Goal: Obtain resource: Obtain resource

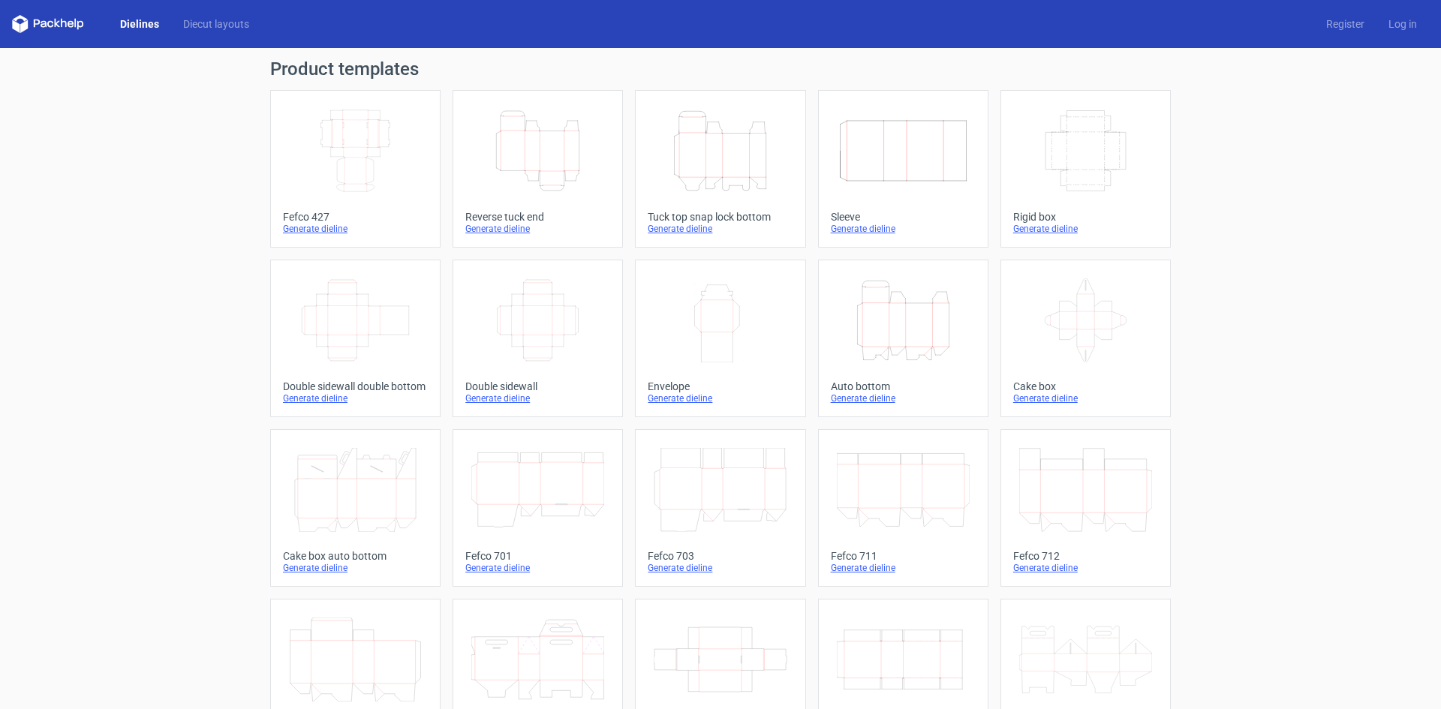
click at [513, 211] on div "Reverse tuck end" at bounding box center [537, 217] width 145 height 12
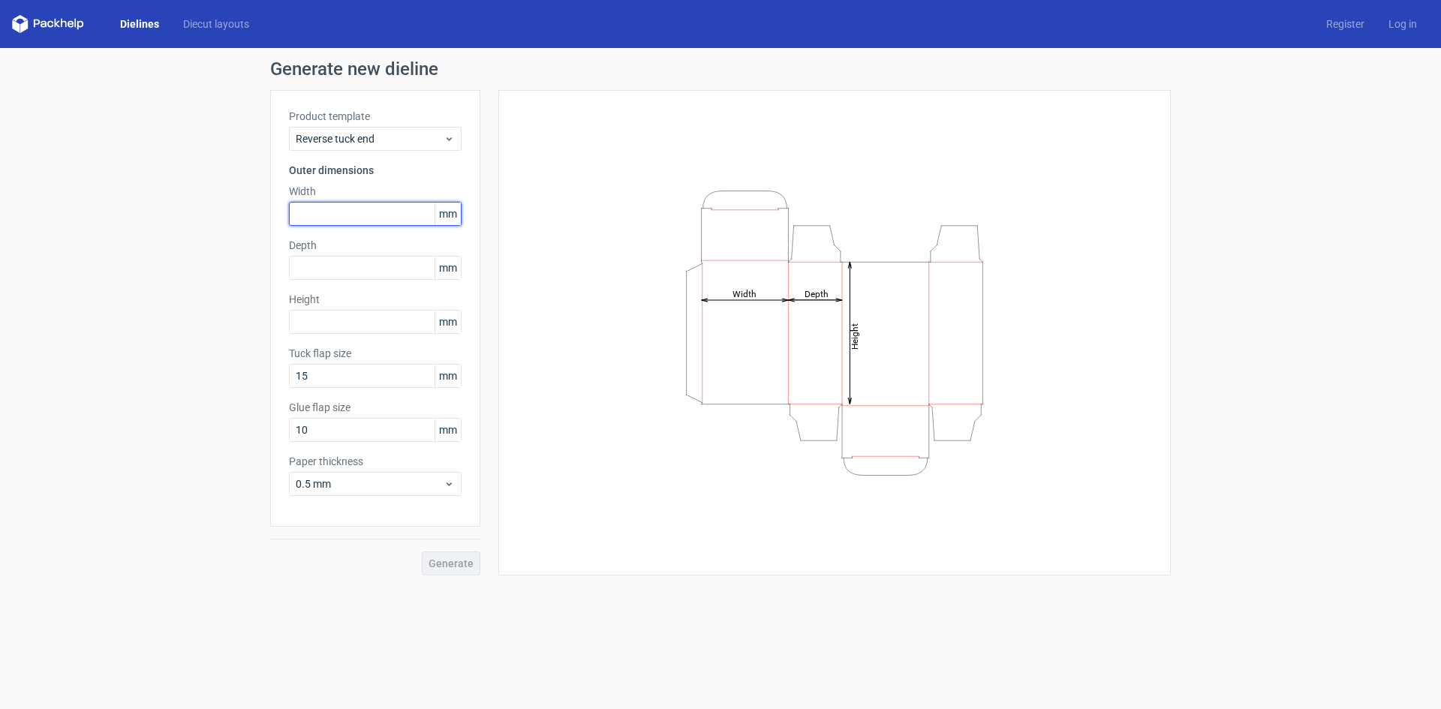
click at [370, 218] on input "text" at bounding box center [375, 214] width 173 height 24
drag, startPoint x: 414, startPoint y: 124, endPoint x: 414, endPoint y: 146, distance: 22.5
click at [414, 125] on div "Product template Reverse tuck end" at bounding box center [375, 130] width 173 height 42
click at [414, 146] on div "Reverse tuck end" at bounding box center [375, 139] width 173 height 24
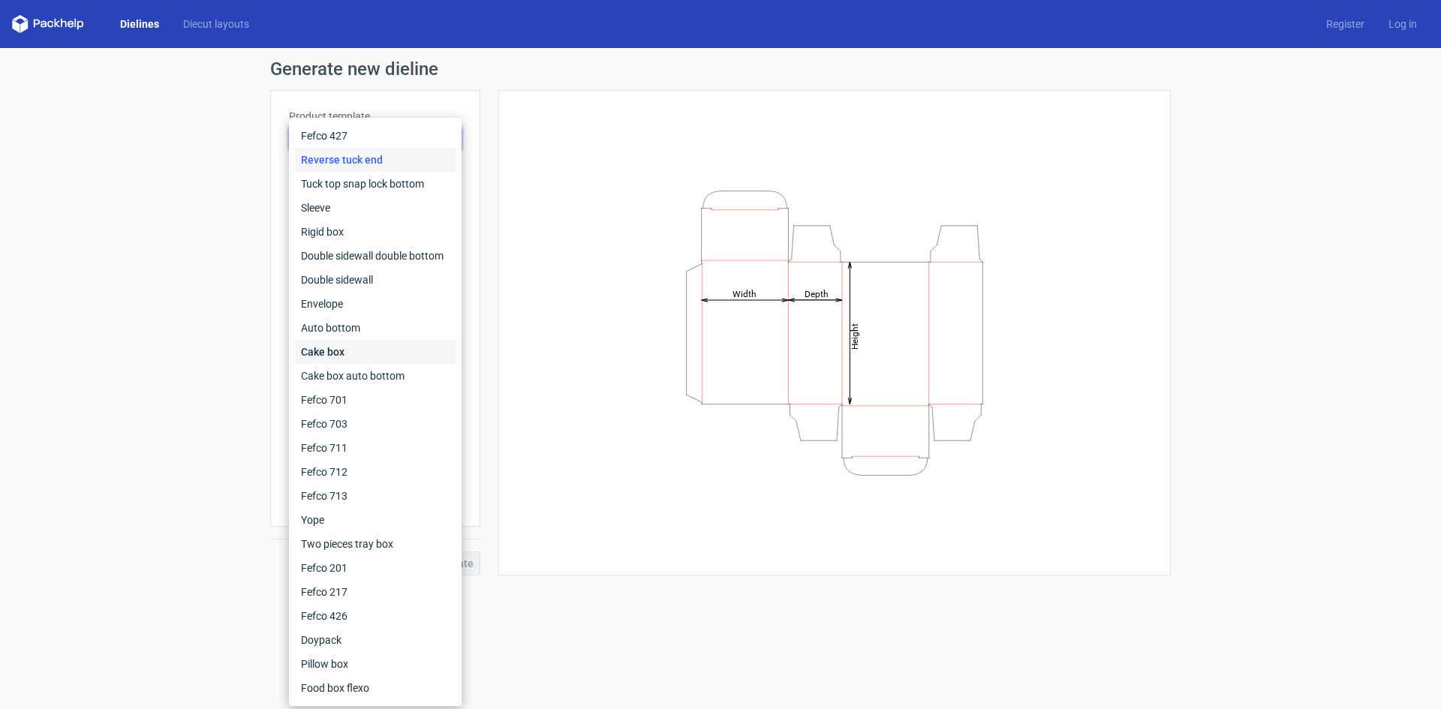
click at [322, 348] on div "Cake box" at bounding box center [375, 352] width 161 height 24
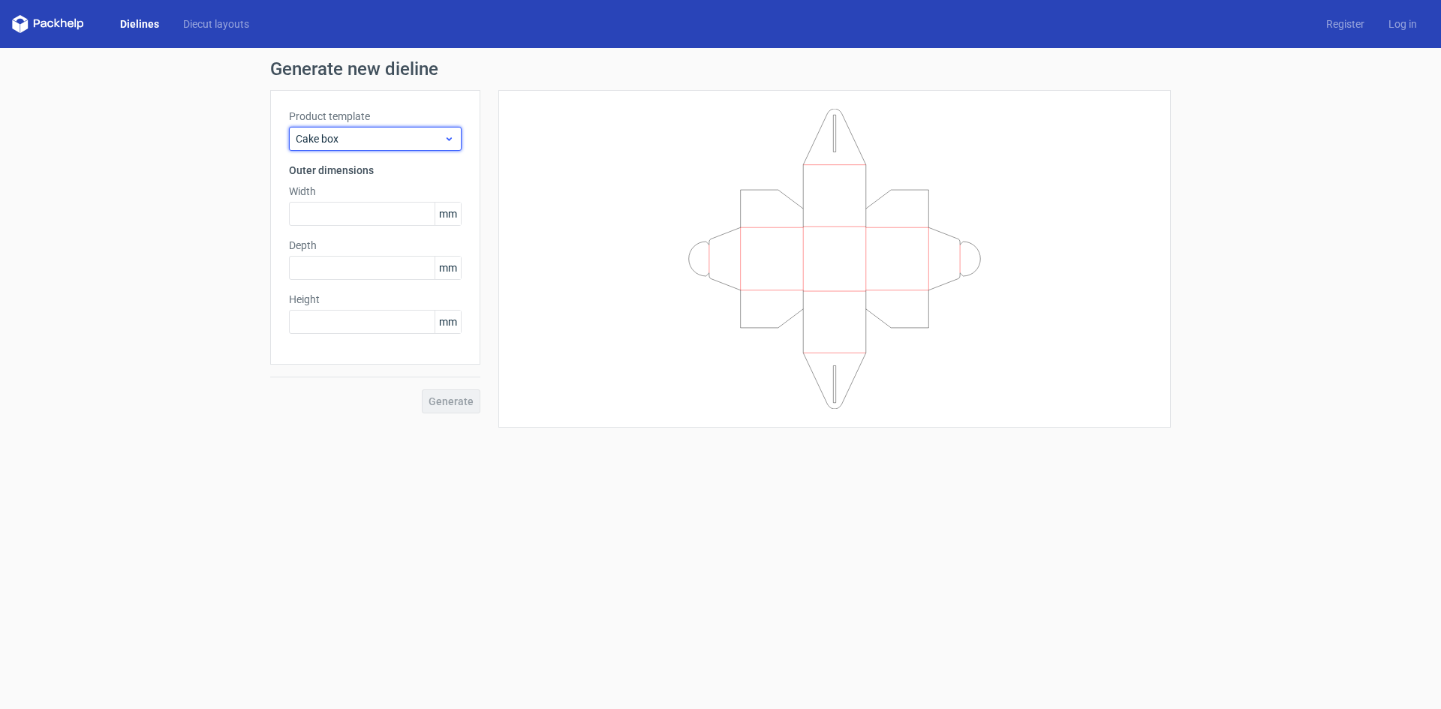
click at [446, 130] on div "Cake box" at bounding box center [375, 139] width 173 height 24
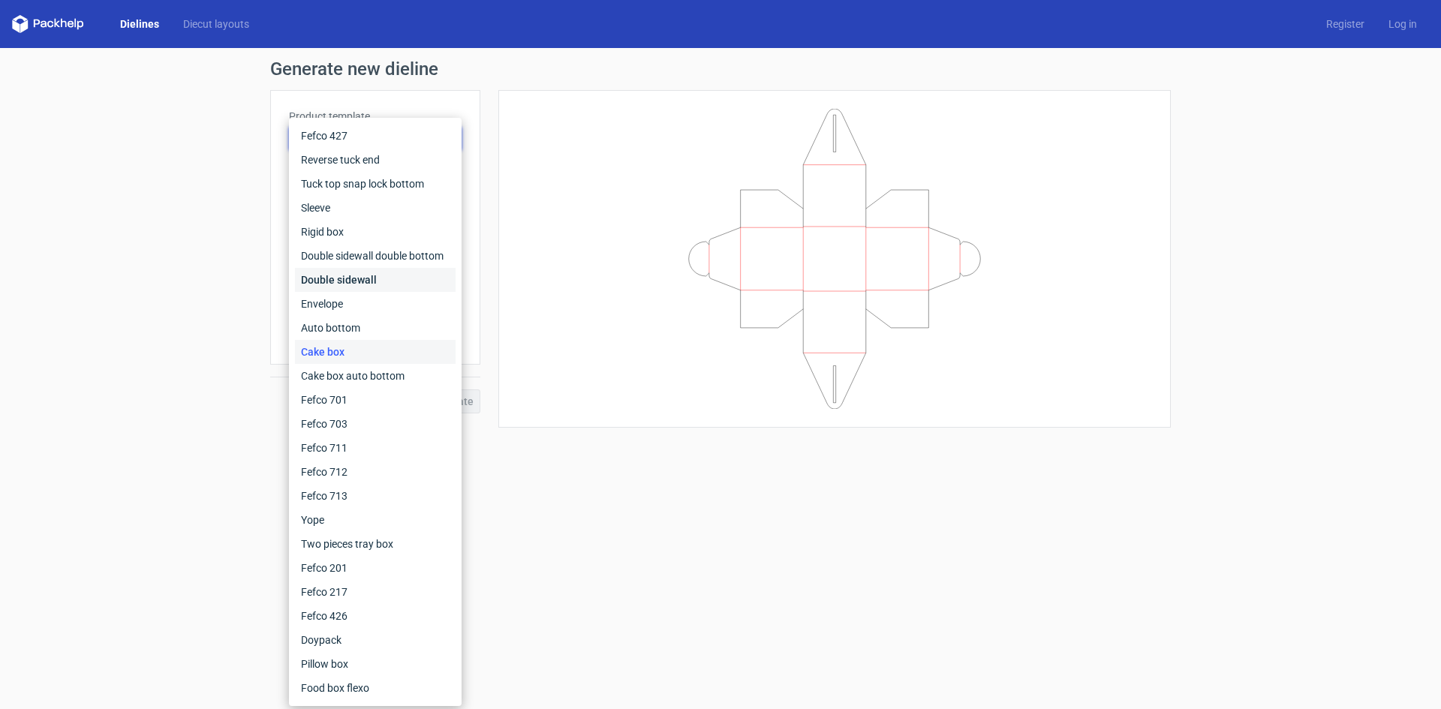
click at [360, 278] on div "Double sidewall" at bounding box center [375, 280] width 161 height 24
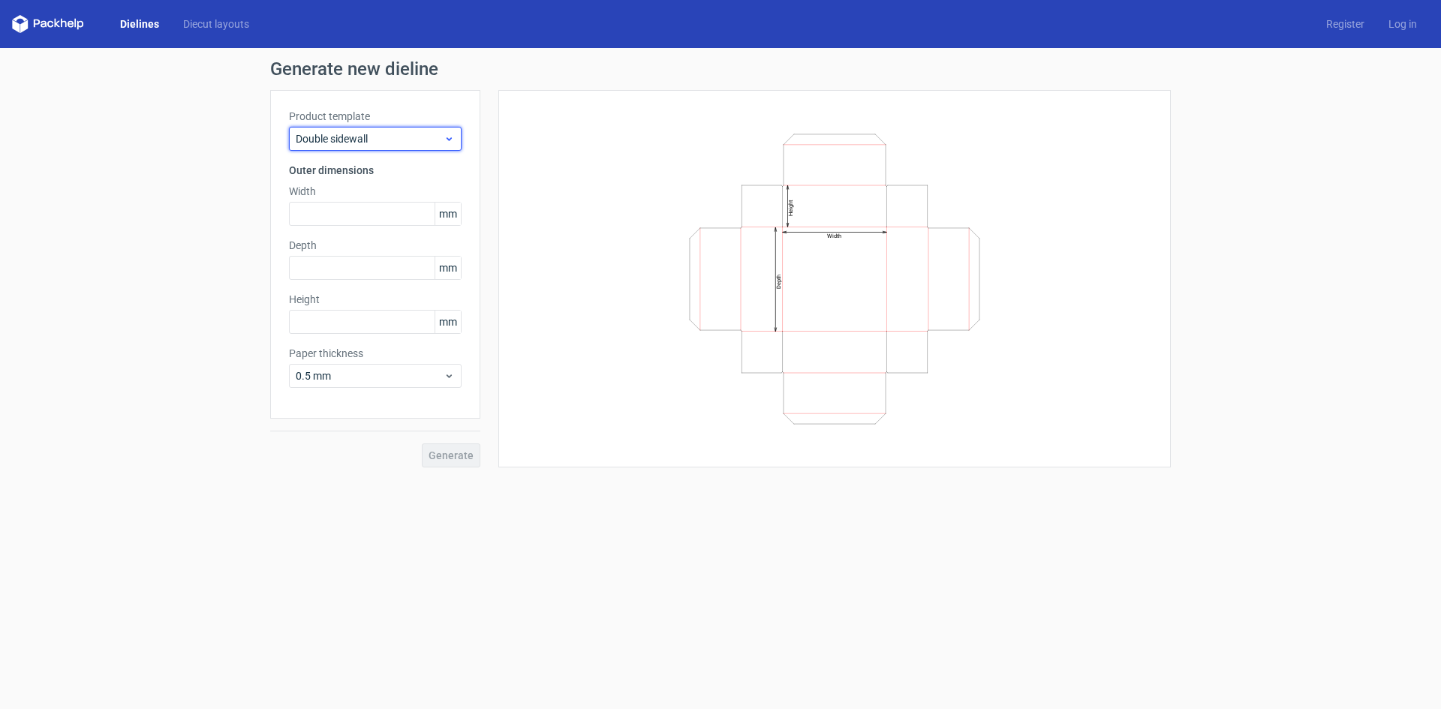
click at [411, 131] on span "Double sidewall" at bounding box center [370, 138] width 148 height 15
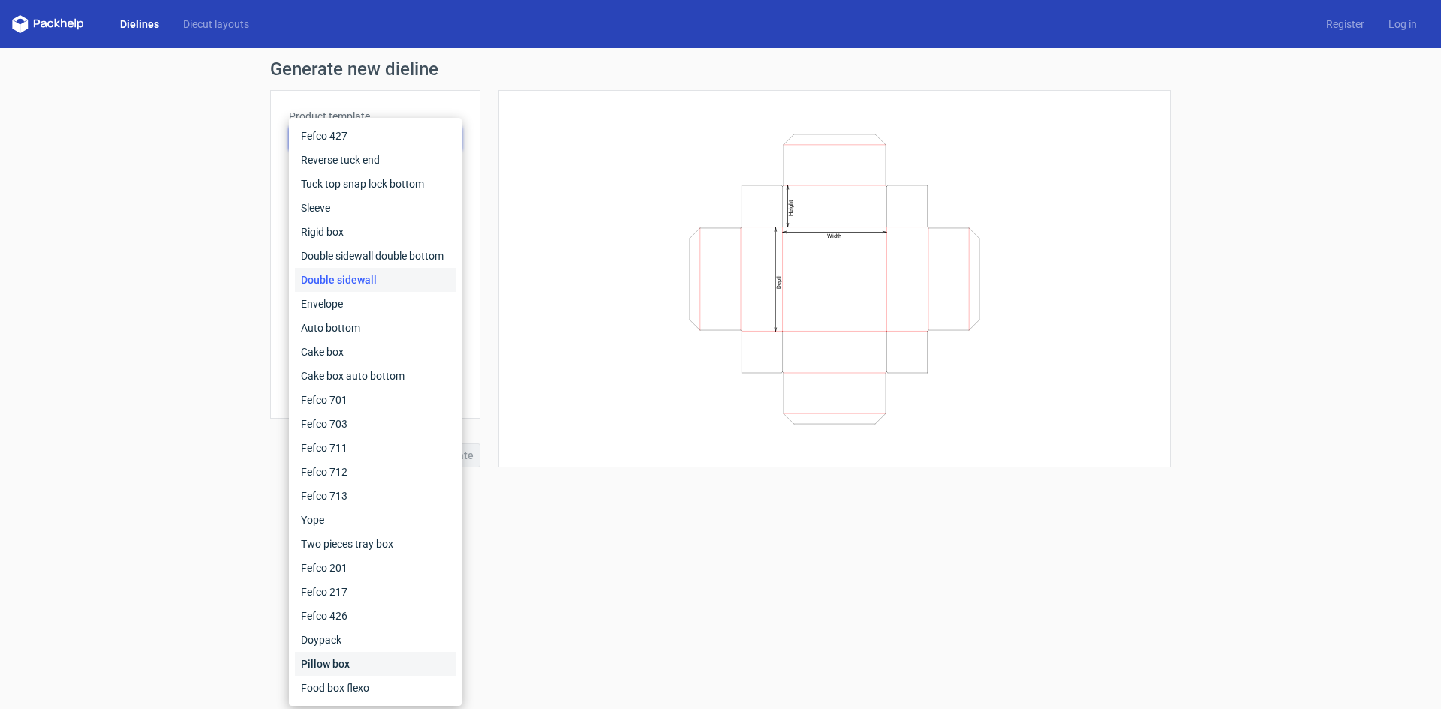
click at [334, 662] on div "Pillow box" at bounding box center [375, 664] width 161 height 24
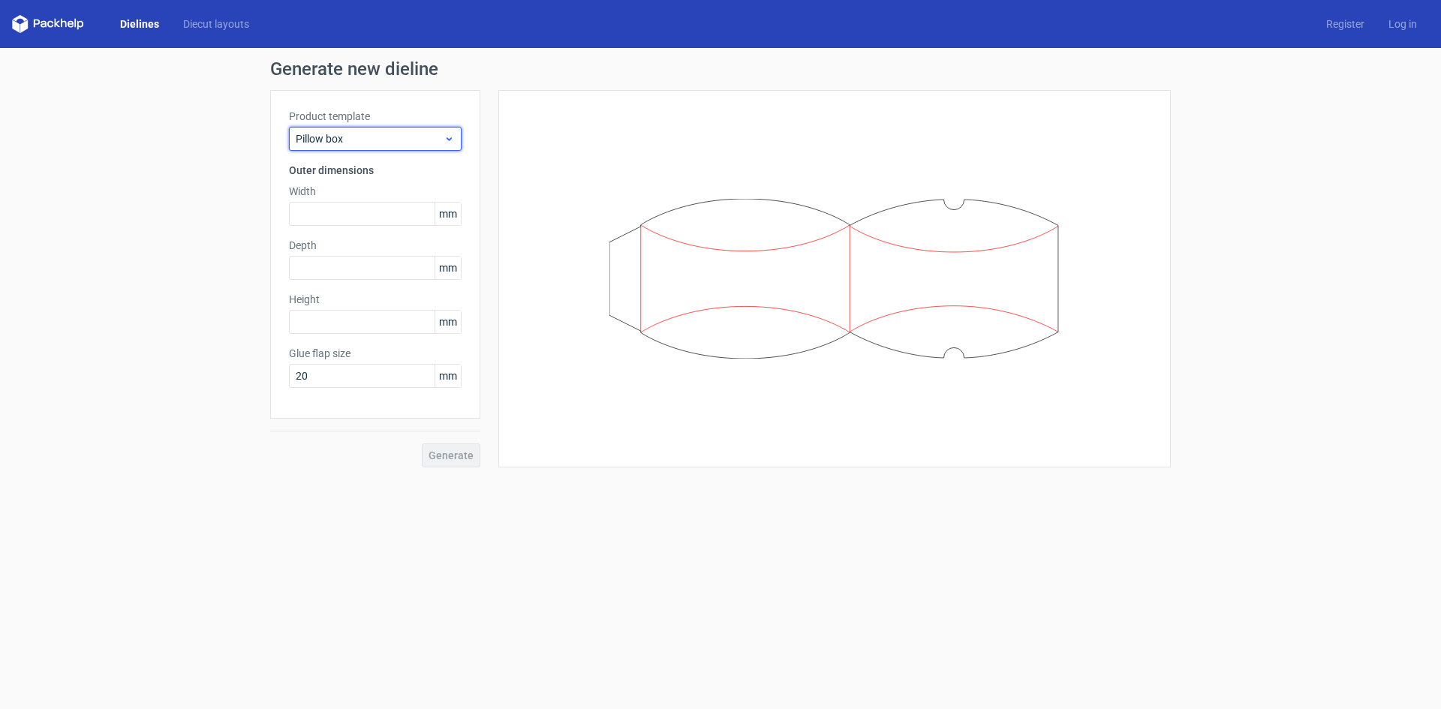
click at [401, 128] on div "Pillow box" at bounding box center [375, 139] width 173 height 24
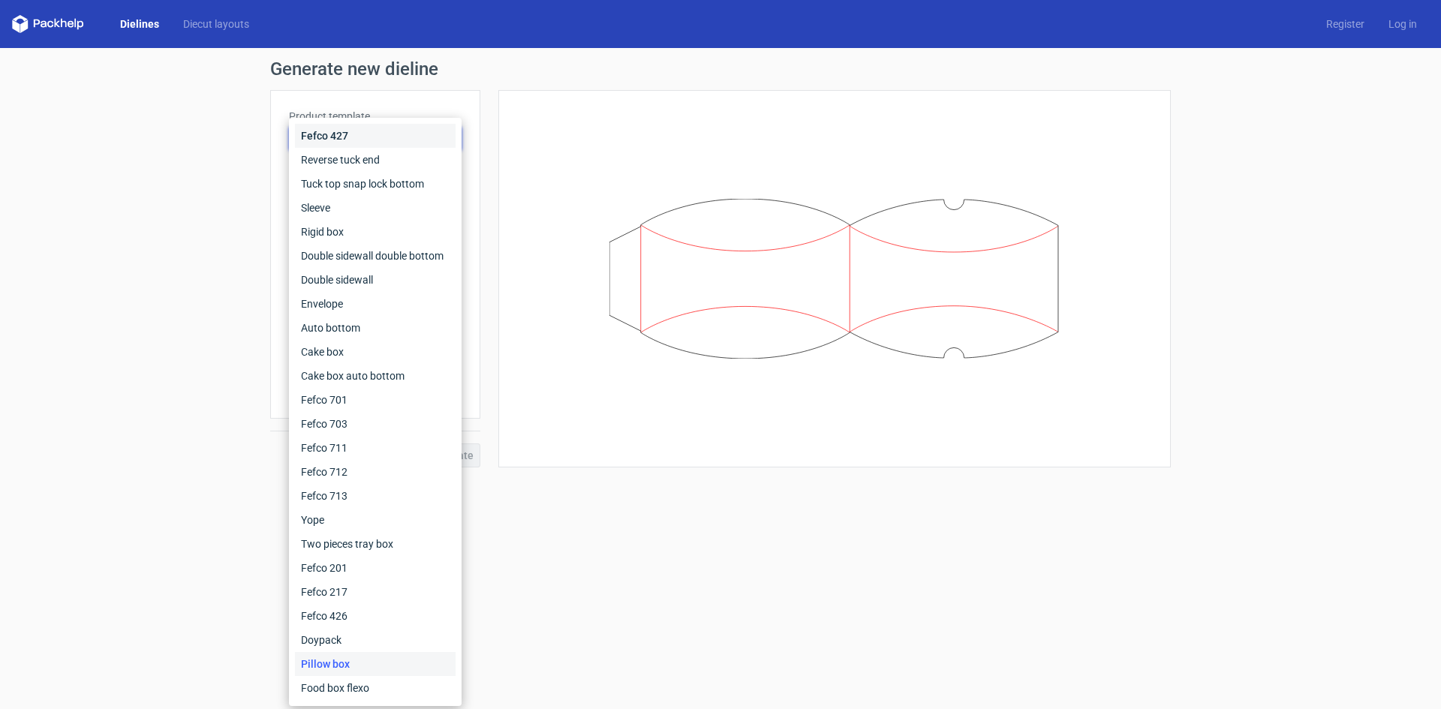
click at [335, 134] on div "Fefco 427" at bounding box center [375, 136] width 161 height 24
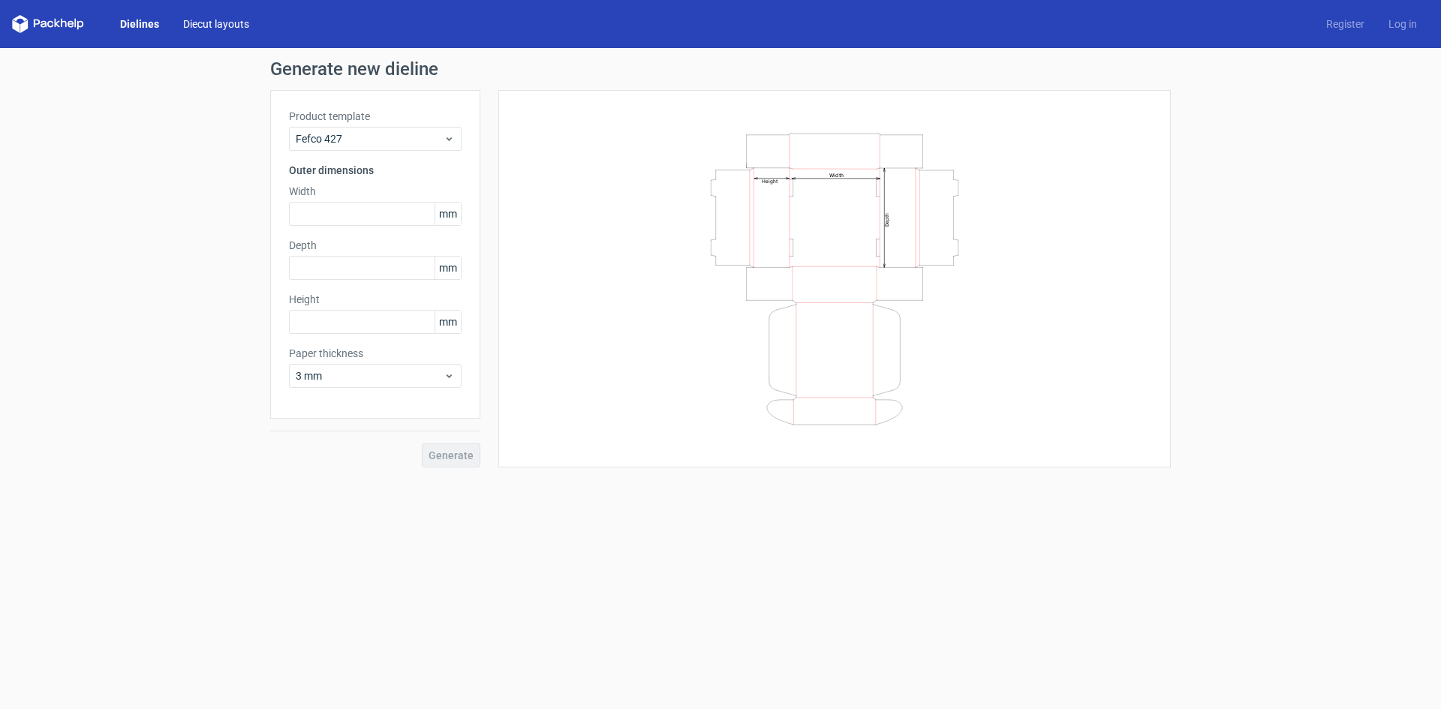
click at [188, 23] on link "Diecut layouts" at bounding box center [216, 24] width 90 height 15
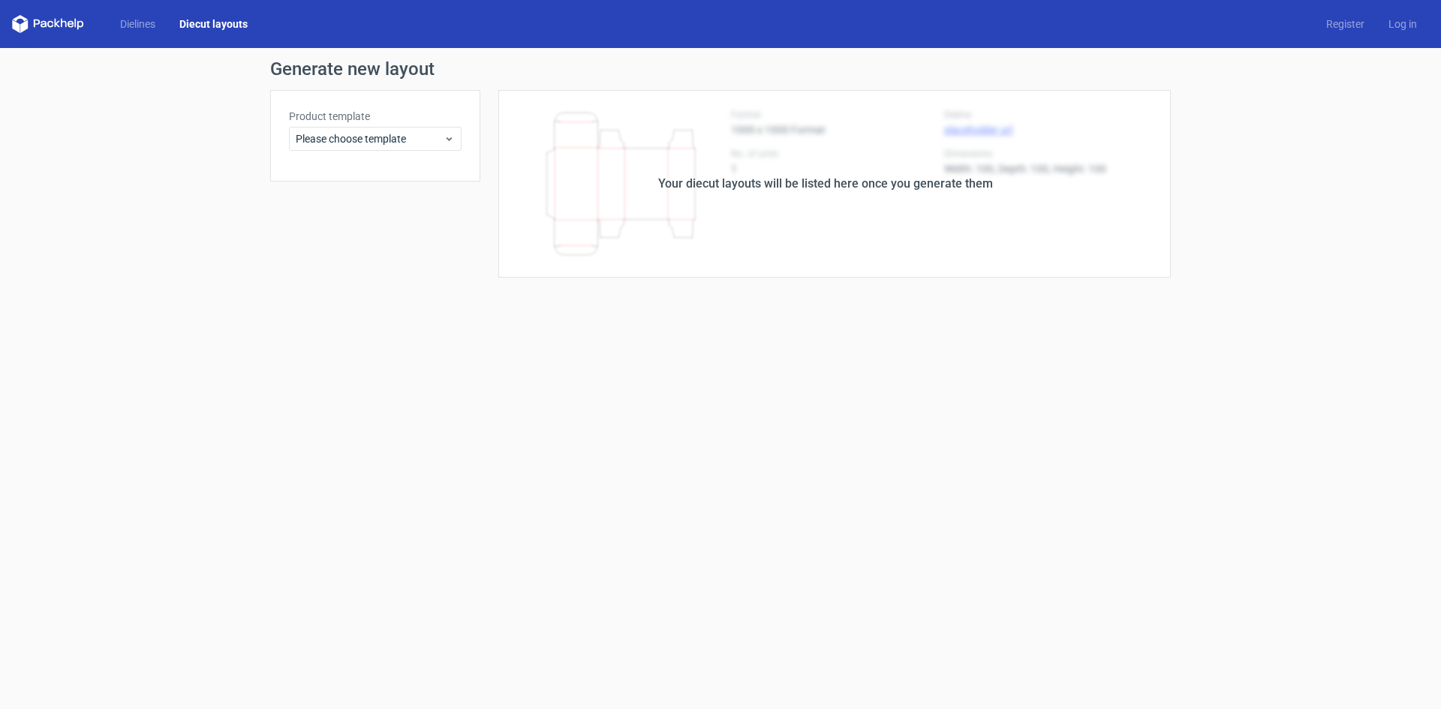
click at [126, 32] on div "Dielines Diecut layouts" at bounding box center [136, 24] width 248 height 18
click at [133, 31] on link "Dielines" at bounding box center [137, 24] width 59 height 15
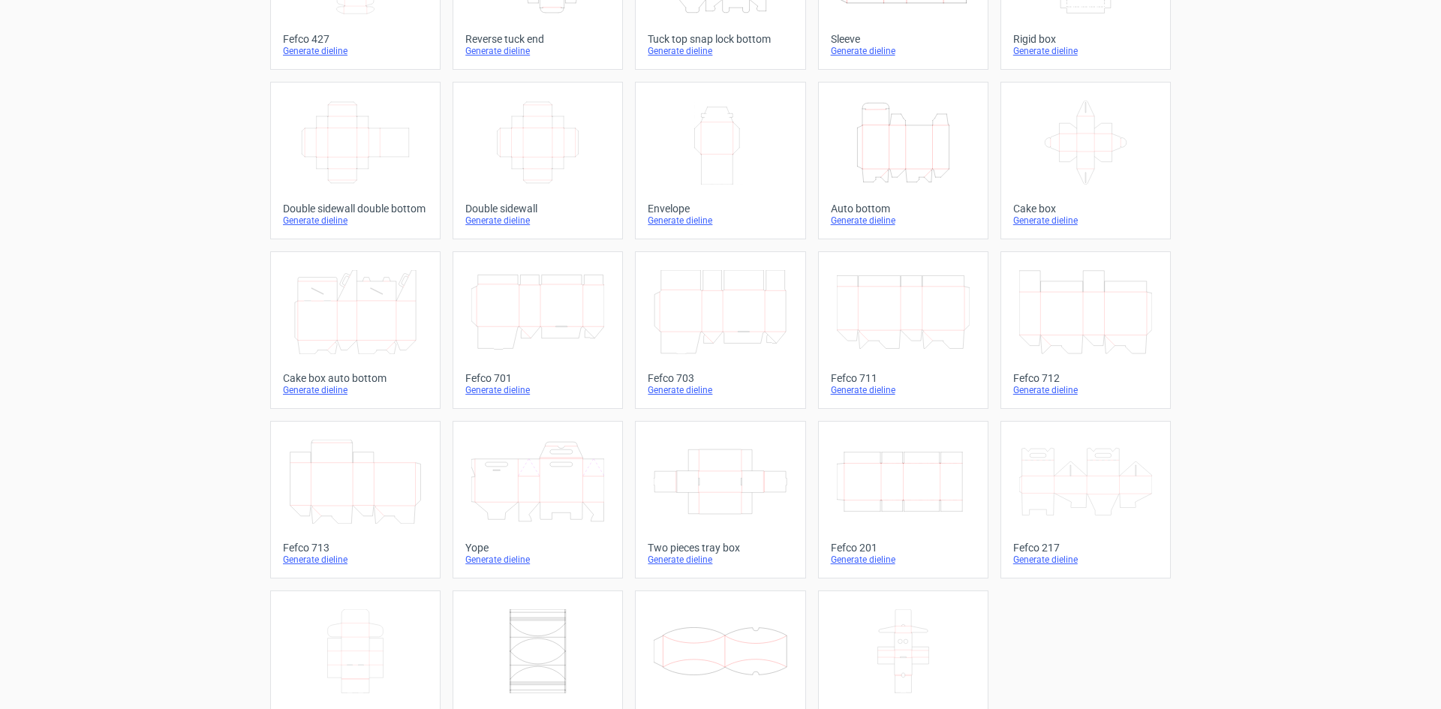
scroll to position [229, 0]
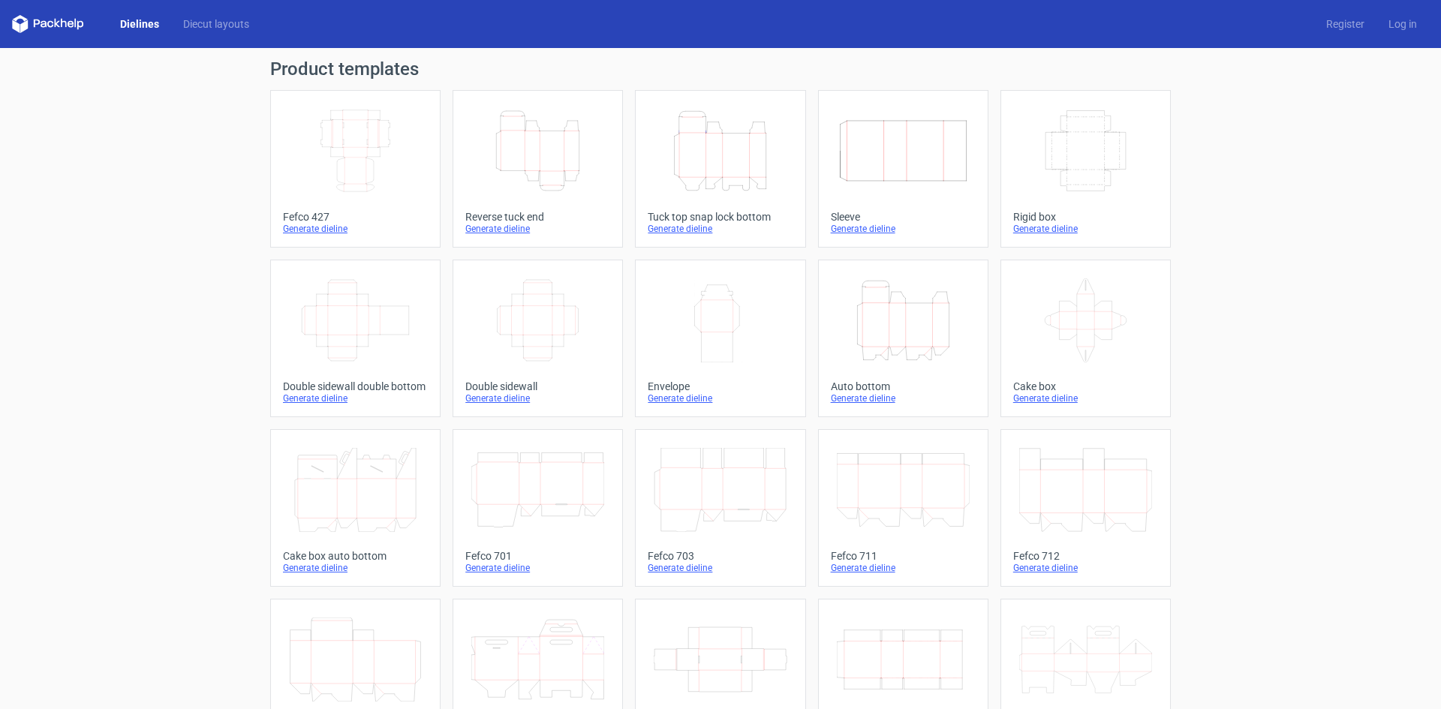
click at [561, 150] on icon "Height Depth Width" at bounding box center [537, 151] width 133 height 84
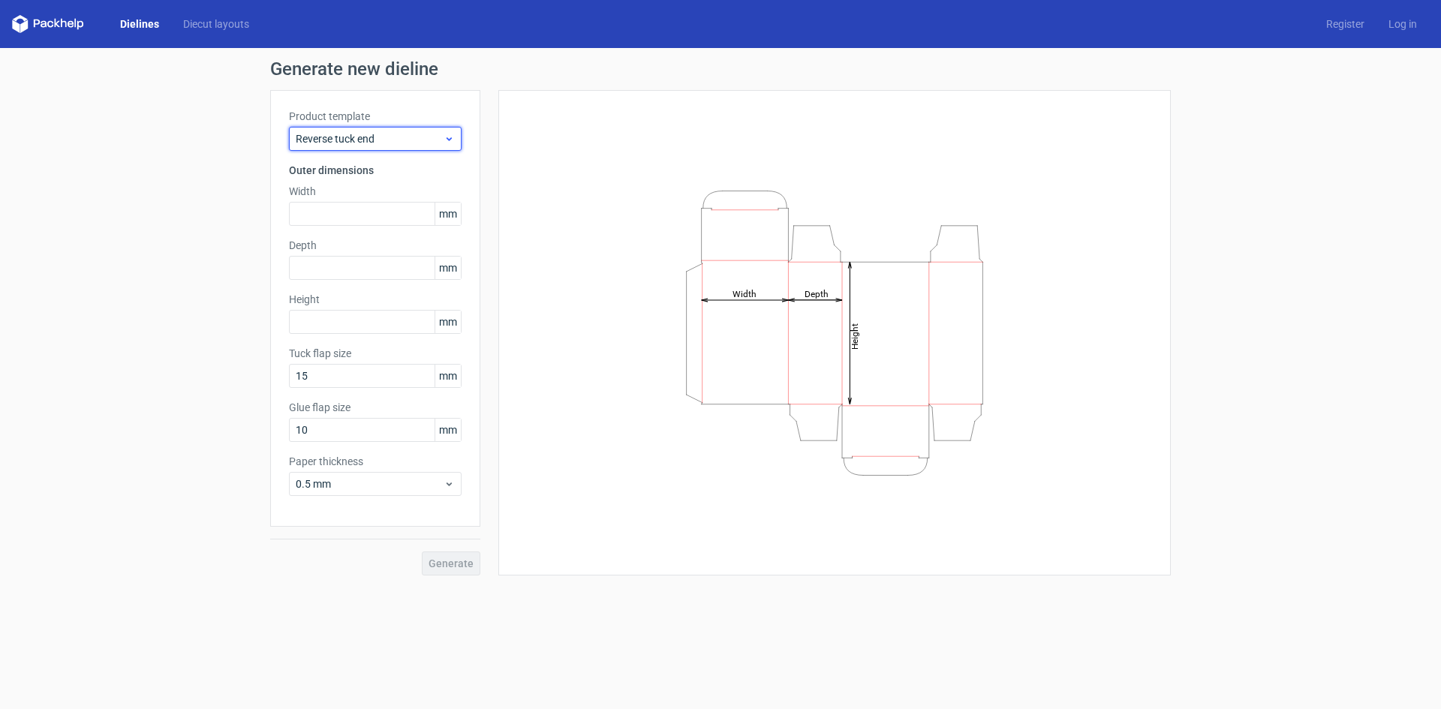
click at [402, 134] on span "Reverse tuck end" at bounding box center [370, 138] width 148 height 15
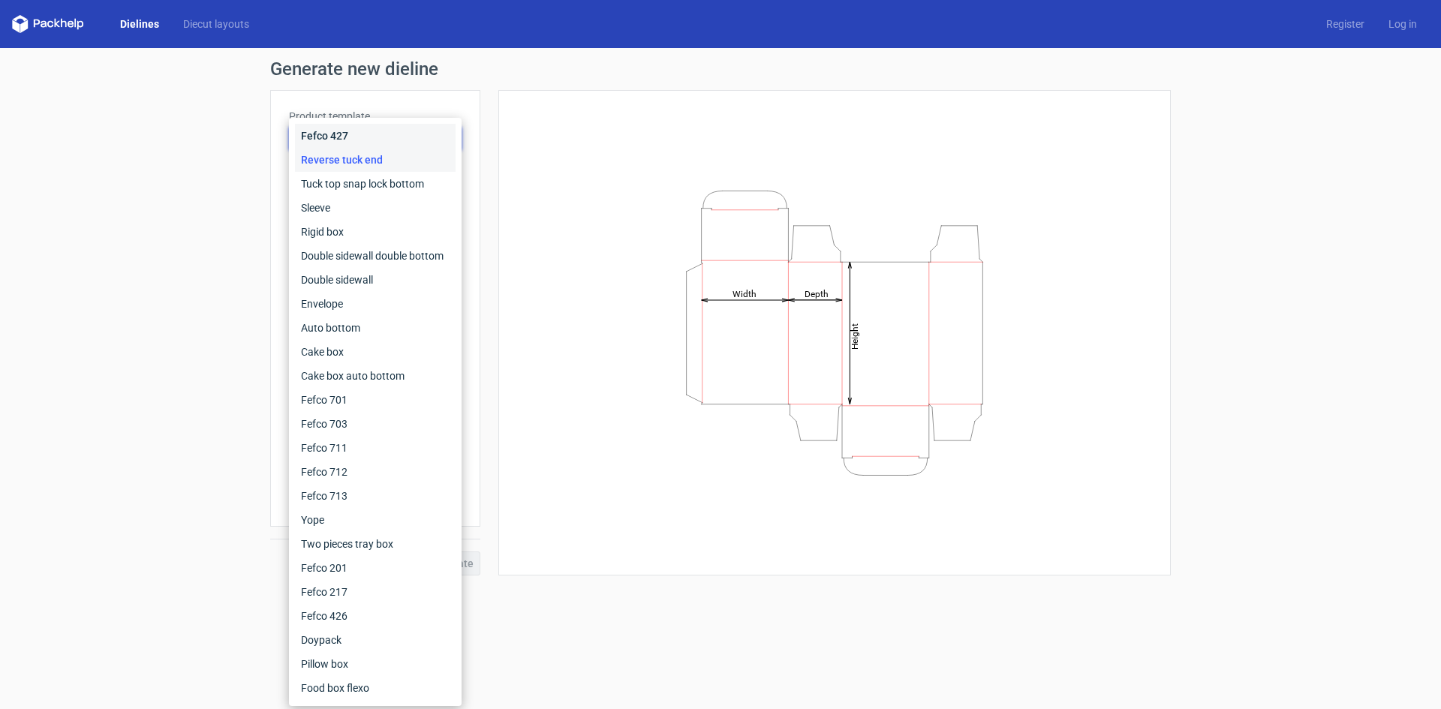
click at [402, 134] on div "Fefco 427" at bounding box center [375, 136] width 161 height 24
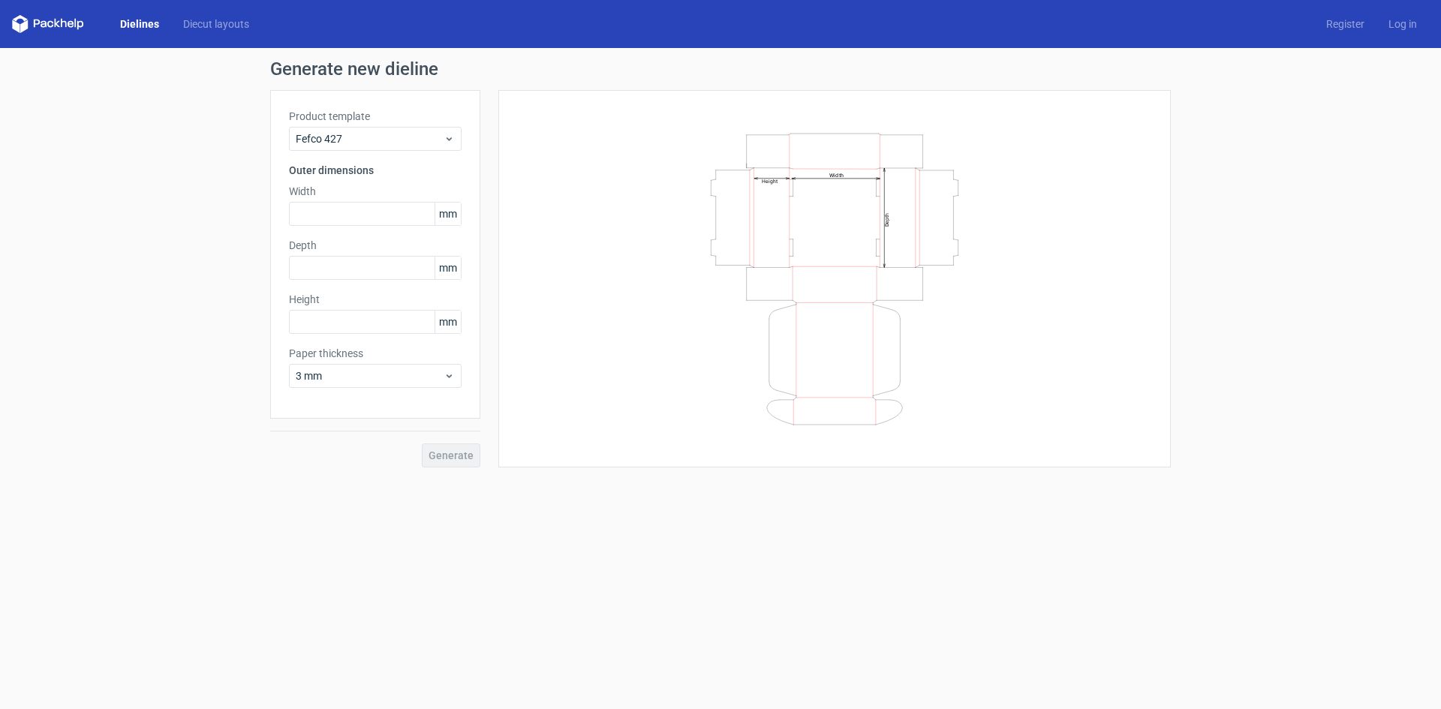
click at [377, 125] on div "Product template Fefco 427" at bounding box center [375, 130] width 173 height 42
click at [378, 139] on span "Fefco 427" at bounding box center [370, 138] width 148 height 15
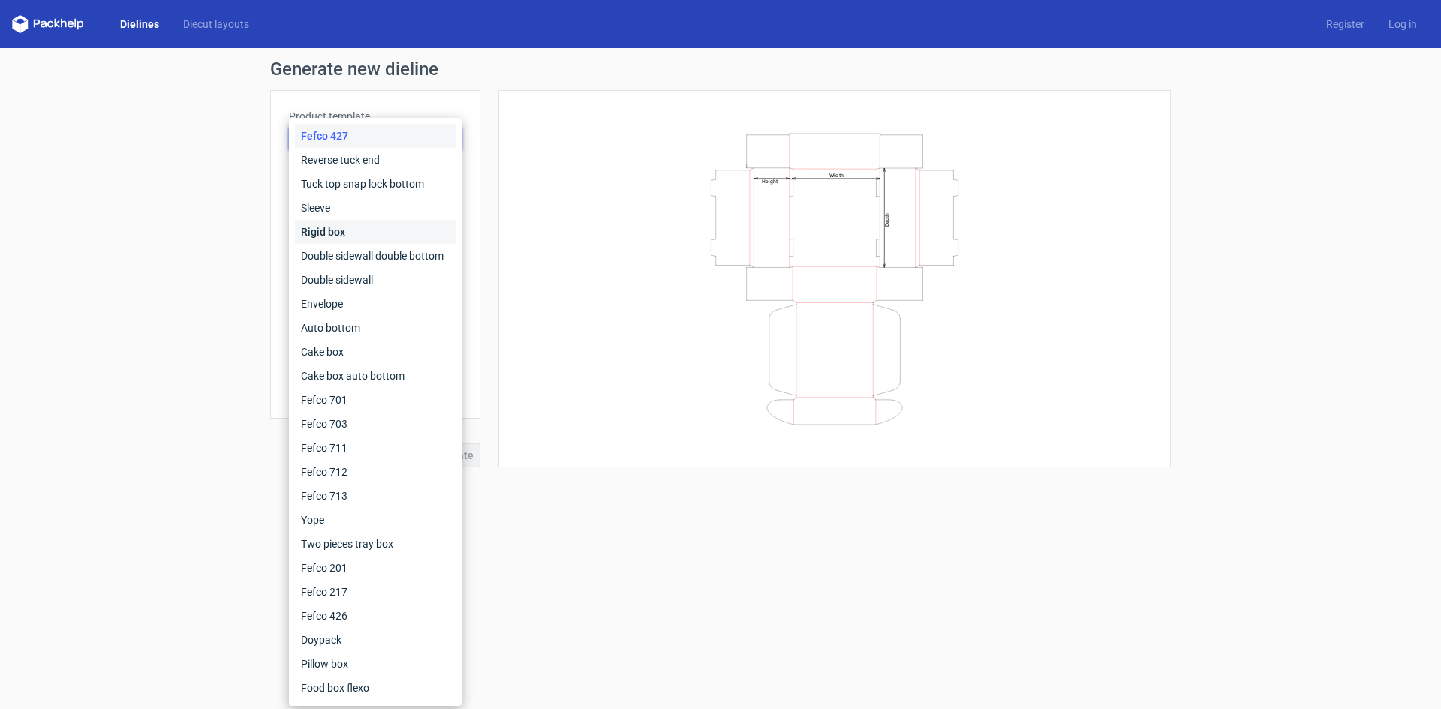
click at [347, 232] on div "Rigid box" at bounding box center [375, 232] width 161 height 24
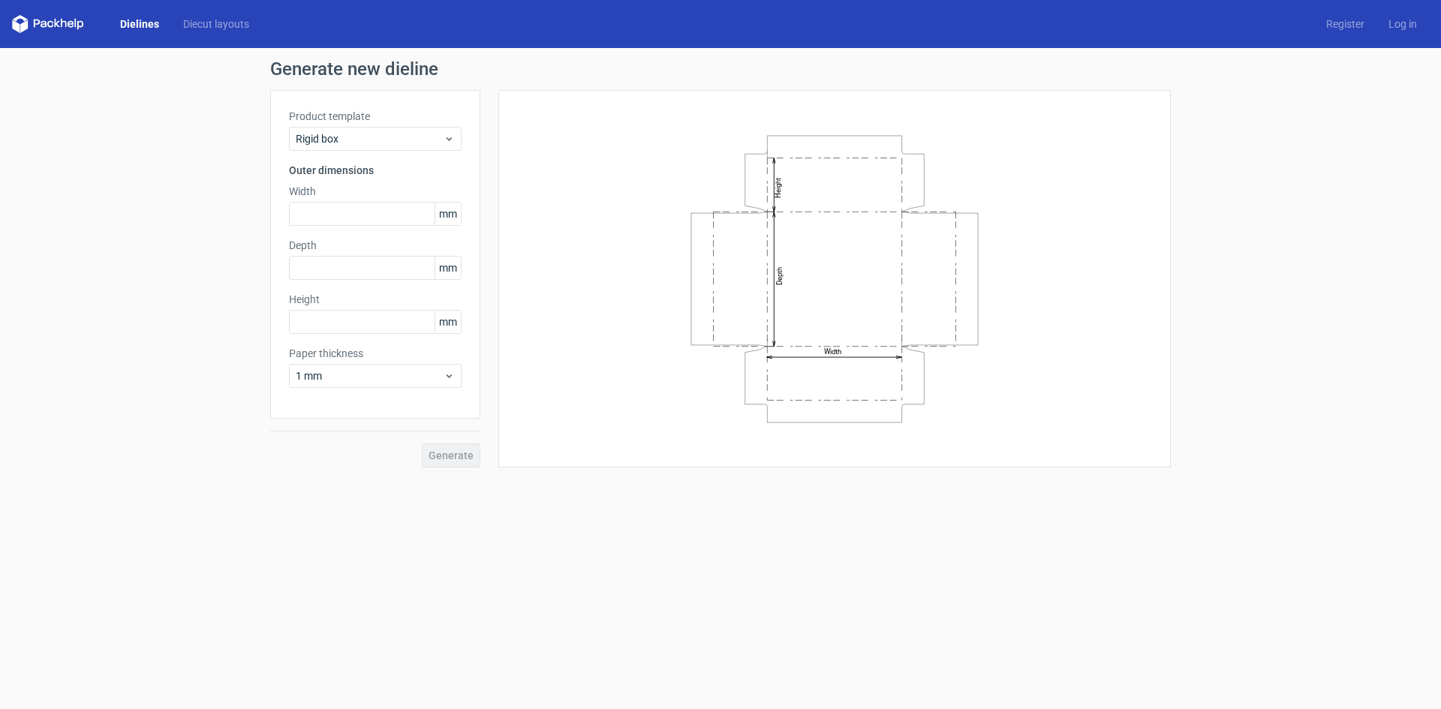
click at [408, 154] on div "Product template Rigid box Outer dimensions Width mm Depth mm Height mm Paper t…" at bounding box center [375, 254] width 210 height 329
click at [428, 140] on span "Rigid box" at bounding box center [370, 138] width 148 height 15
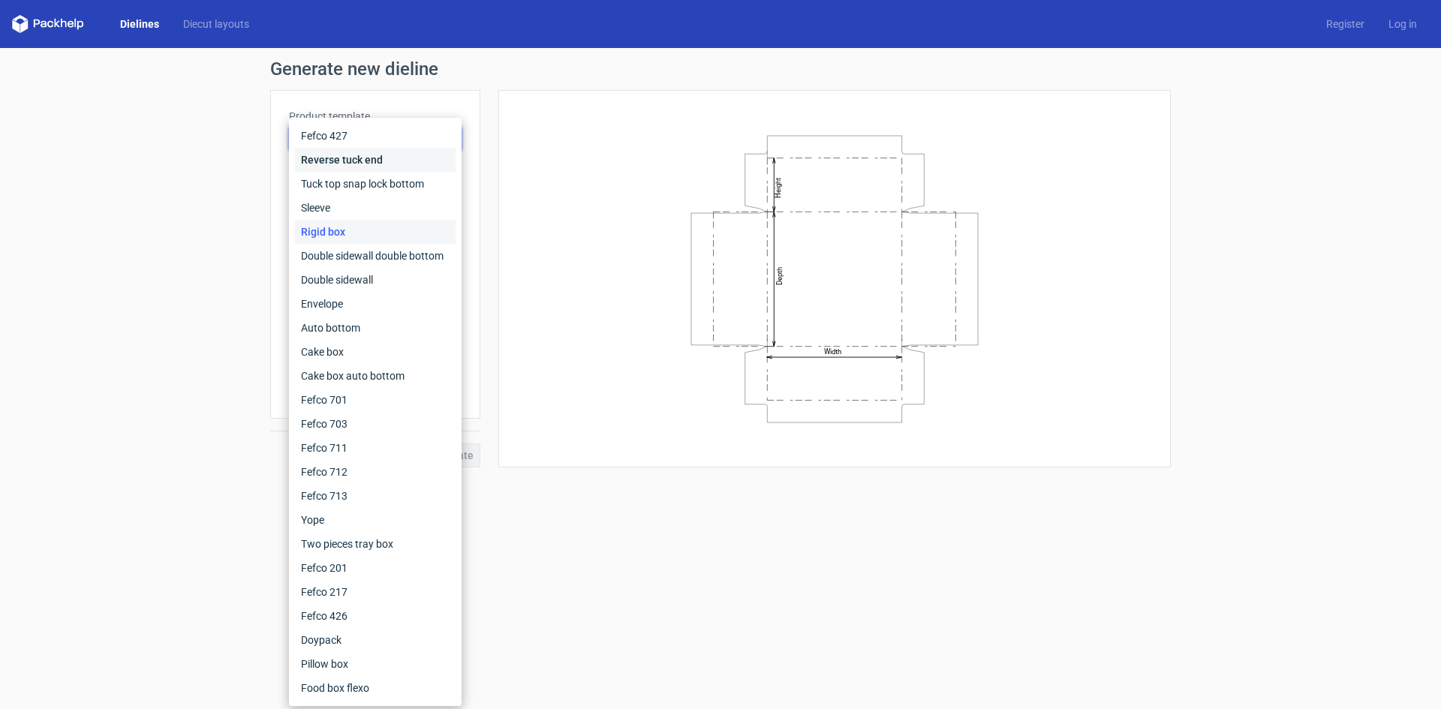
click at [339, 161] on div "Reverse tuck end" at bounding box center [375, 160] width 161 height 24
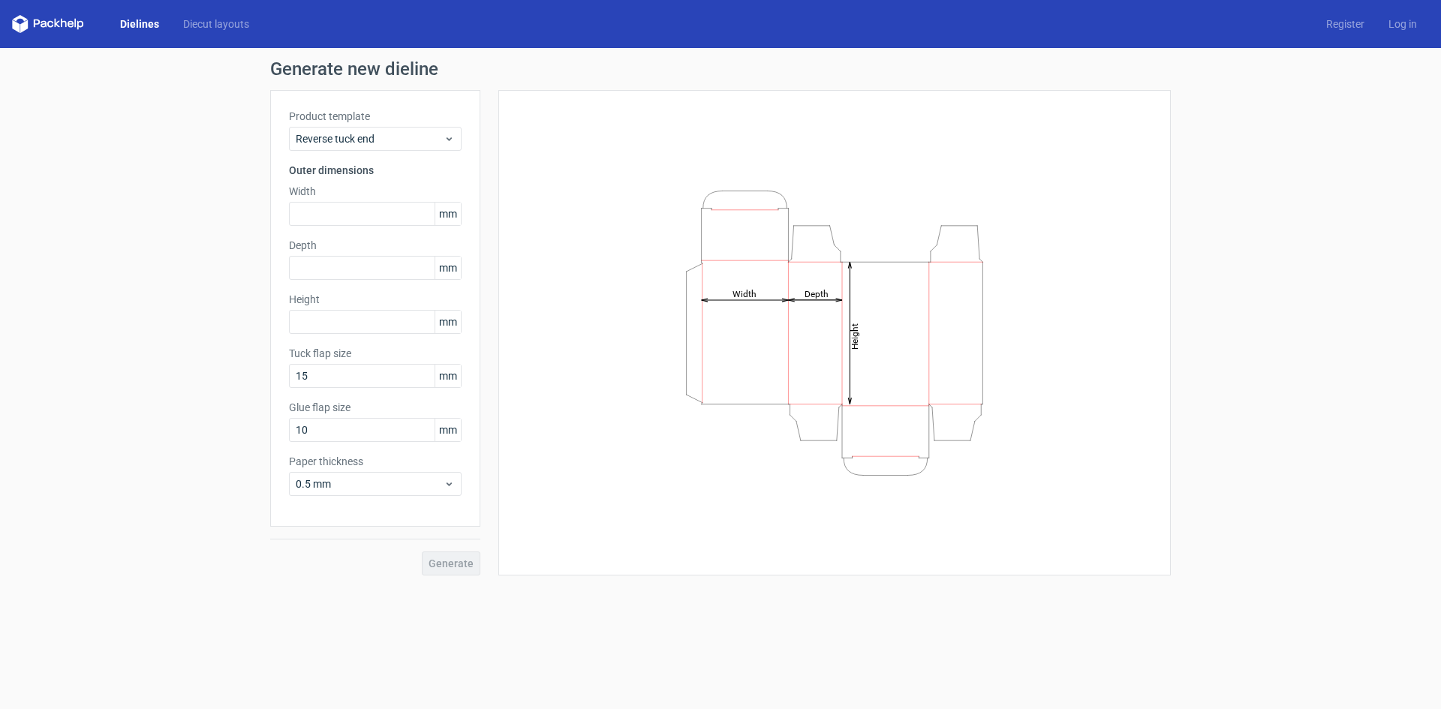
click at [370, 120] on label "Product template" at bounding box center [375, 116] width 173 height 15
click at [374, 134] on span "Reverse tuck end" at bounding box center [370, 138] width 148 height 15
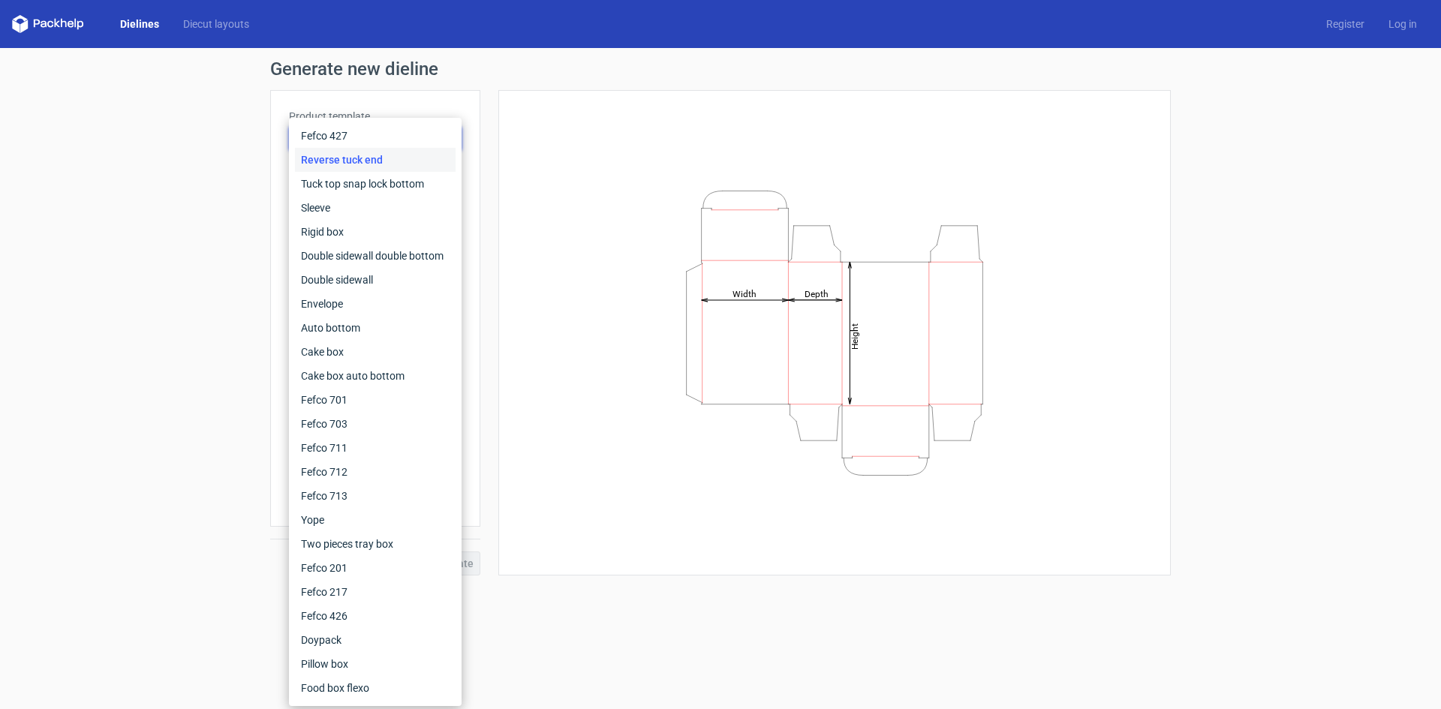
click at [504, 542] on div "Height Depth Width" at bounding box center [834, 333] width 672 height 486
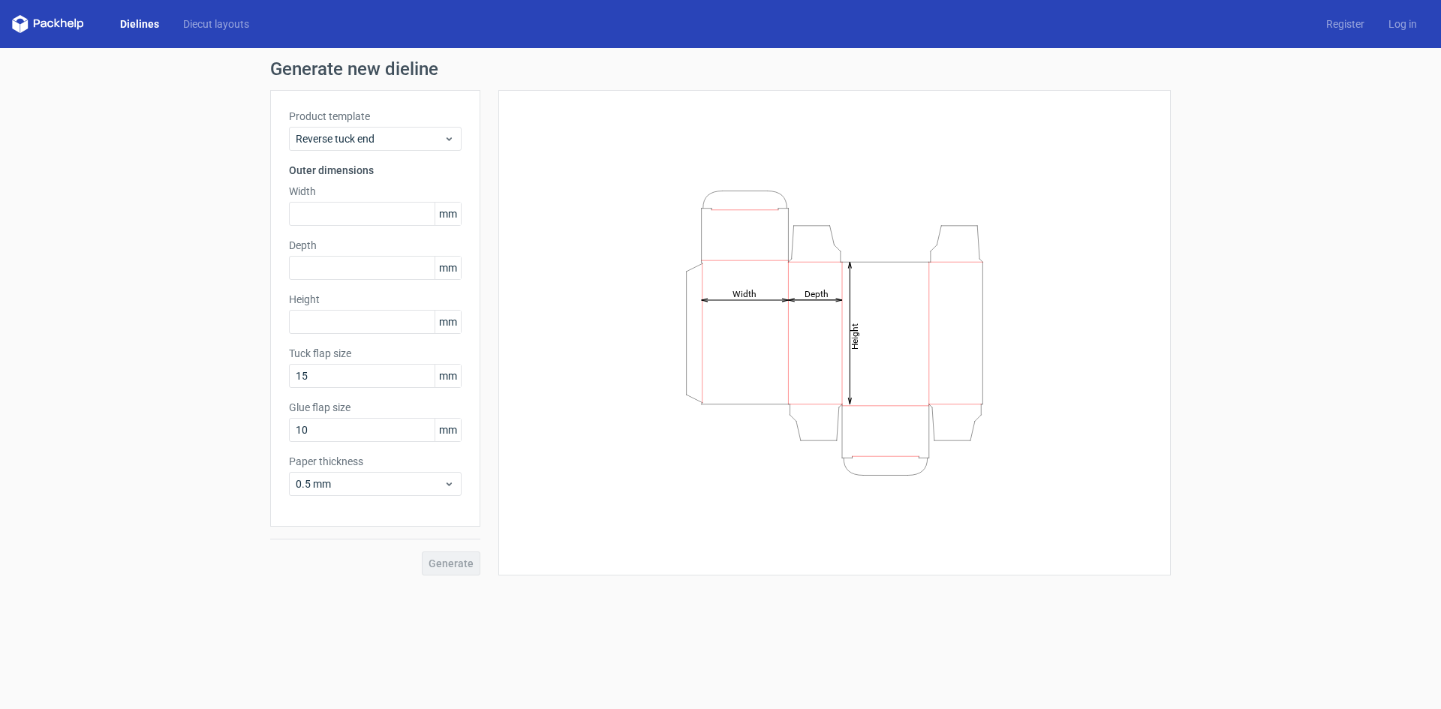
click at [826, 589] on form "Generate new dieline Product template Reverse tuck end Outer dimensions Width m…" at bounding box center [720, 378] width 1441 height 661
drag, startPoint x: 915, startPoint y: 420, endPoint x: 801, endPoint y: 465, distance: 122.9
click at [801, 465] on icon "Height Depth Width" at bounding box center [834, 333] width 450 height 300
click at [739, 471] on icon "Height Depth Width" at bounding box center [834, 333] width 450 height 300
click at [454, 567] on div "Generate" at bounding box center [375, 551] width 210 height 49
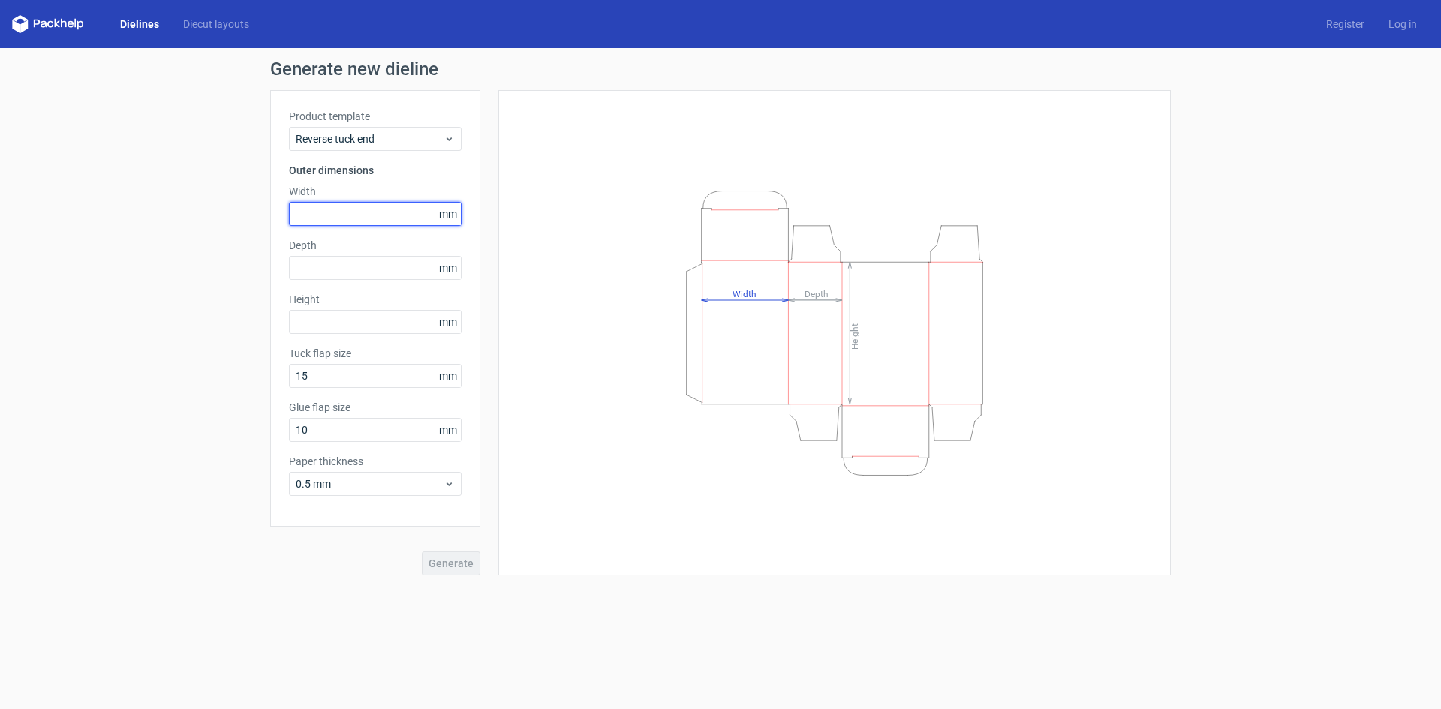
click at [383, 212] on input "text" at bounding box center [375, 214] width 173 height 24
type input "100"
type input "1"
type input "150"
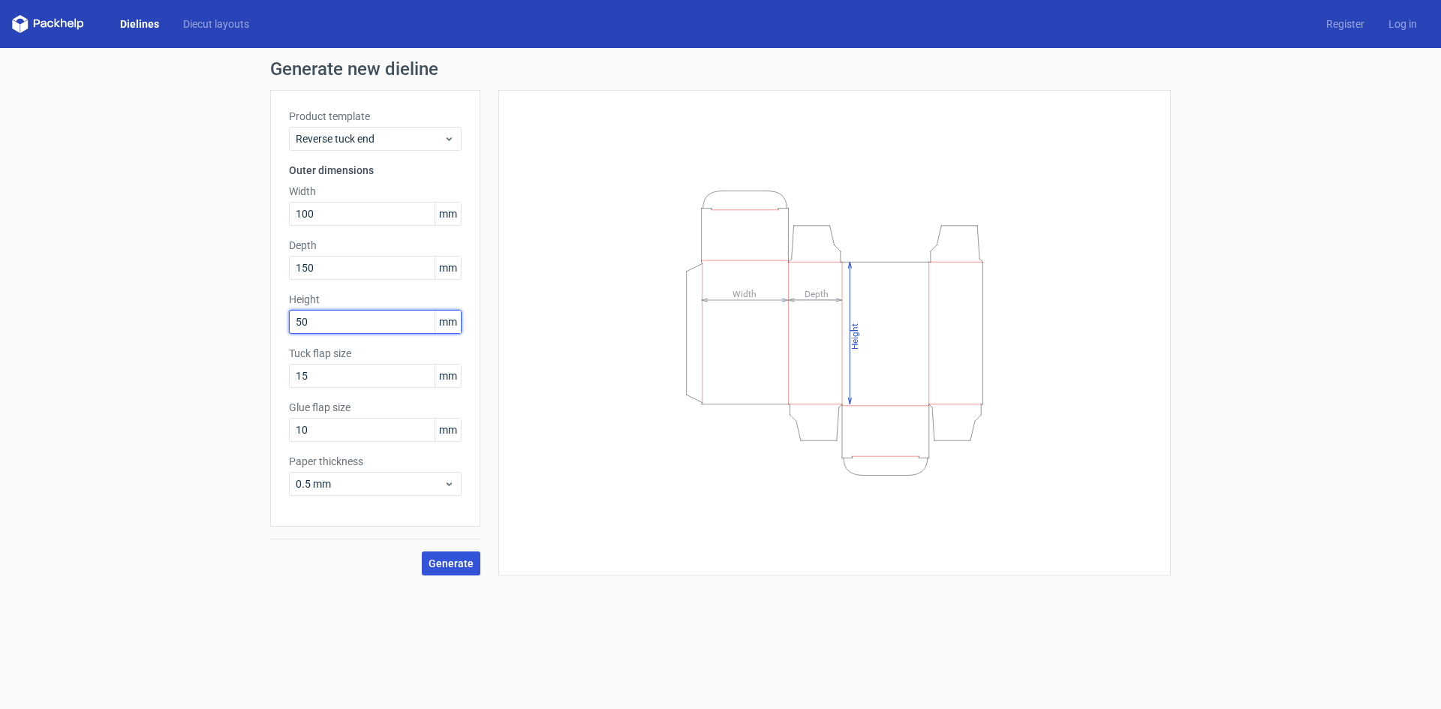
type input "50"
click at [457, 566] on span "Generate" at bounding box center [451, 563] width 45 height 11
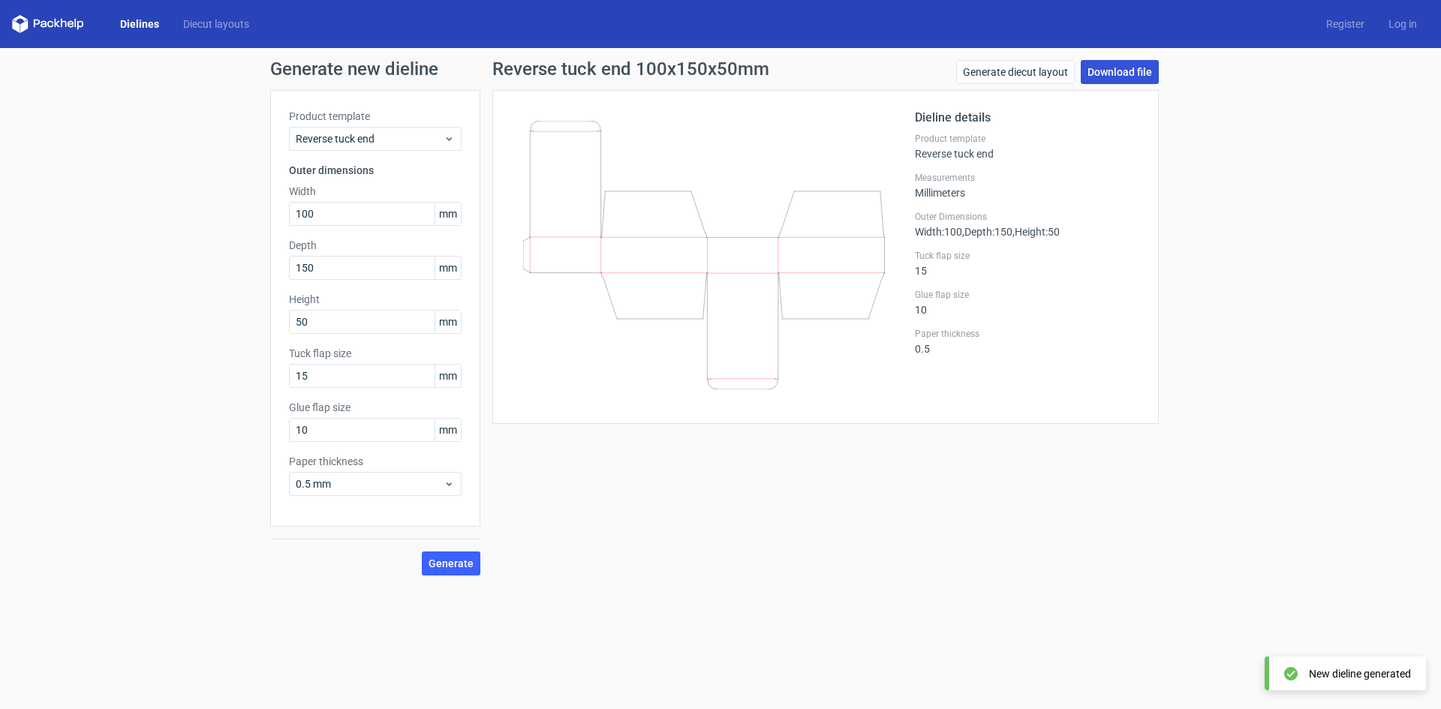
click at [1127, 65] on link "Download file" at bounding box center [1120, 72] width 78 height 24
